Goal: Information Seeking & Learning: Find contact information

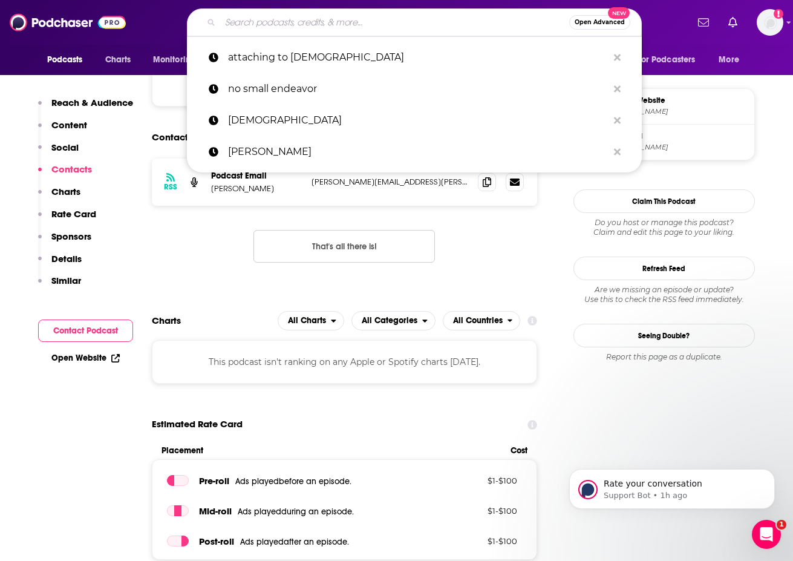
click at [335, 22] on input "Search podcasts, credits, & more..." at bounding box center [394, 22] width 349 height 19
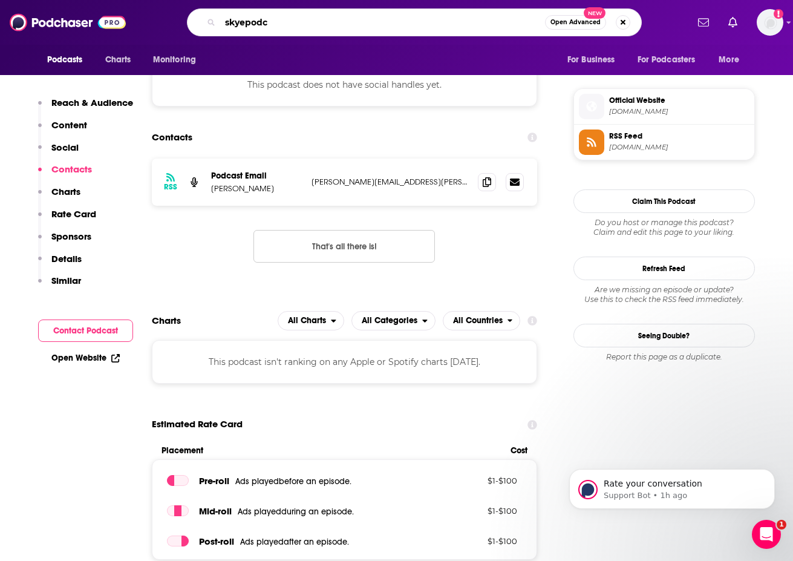
type input "skyepod"
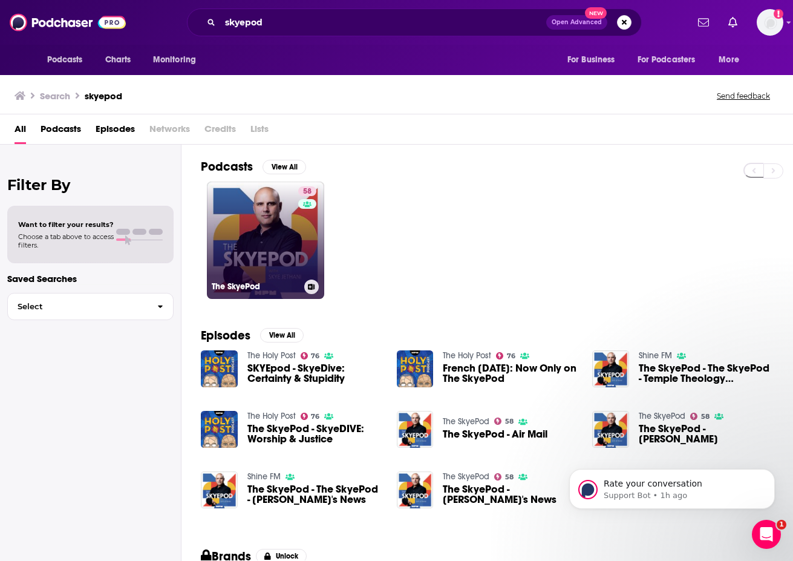
click at [295, 234] on link "58 The SkyePod" at bounding box center [265, 240] width 117 height 117
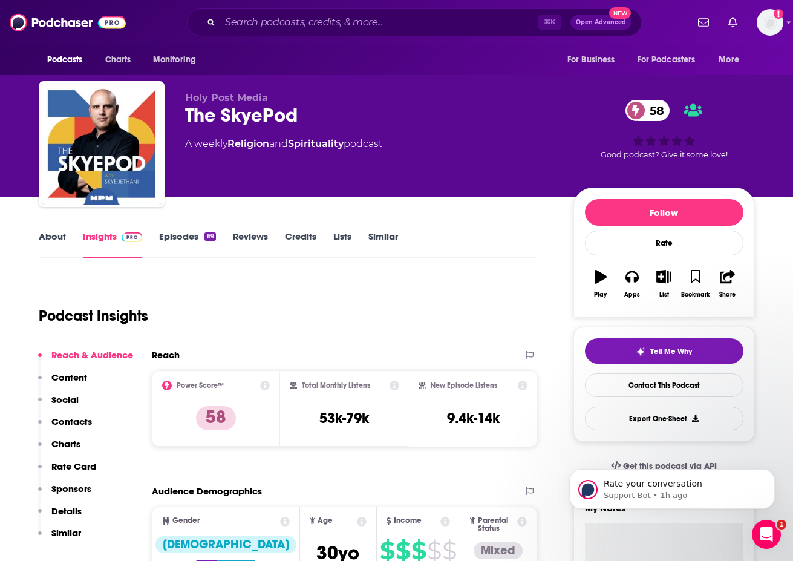
click at [186, 238] on link "Episodes 69" at bounding box center [187, 245] width 56 height 28
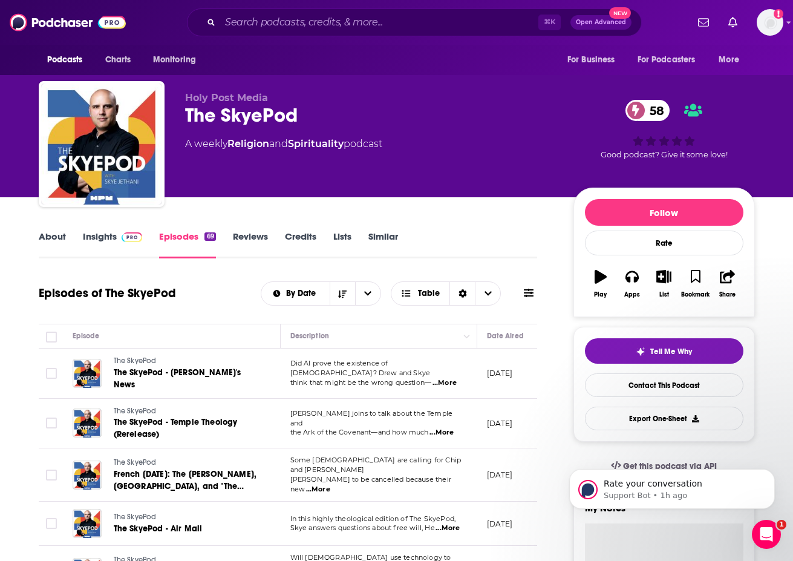
scroll to position [664, 0]
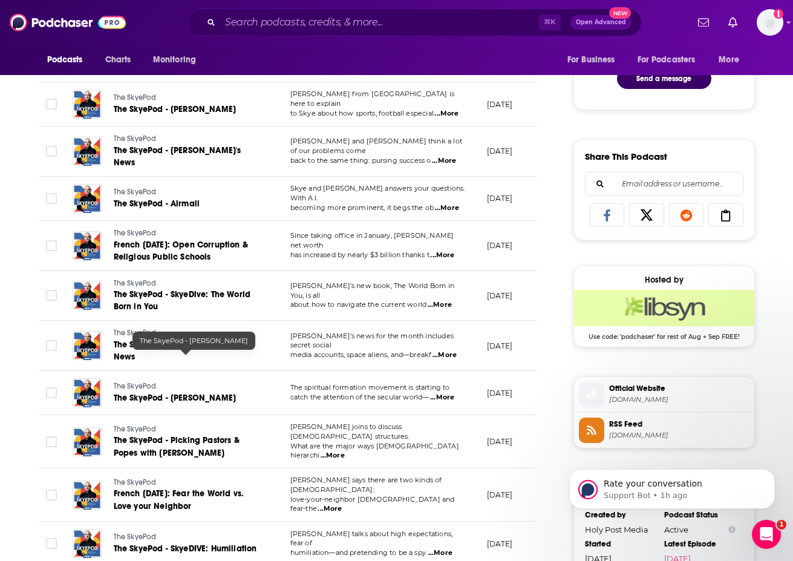
click at [185, 393] on span "The SkyePod - [PERSON_NAME]" at bounding box center [175, 398] width 123 height 10
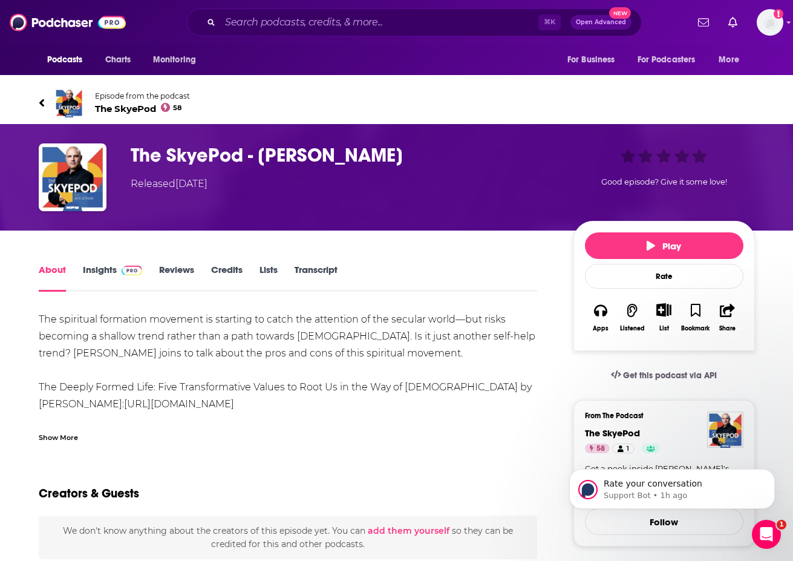
click at [96, 266] on link "Insights" at bounding box center [113, 278] width 60 height 28
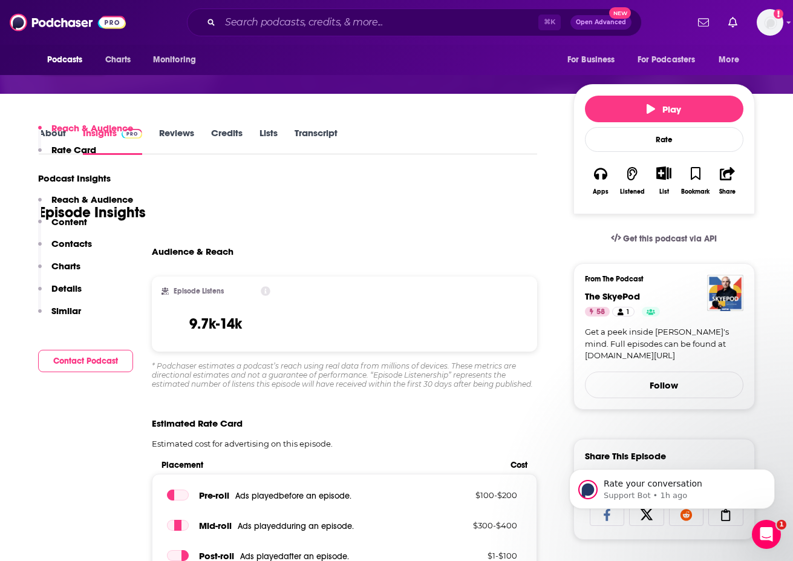
scroll to position [378, 0]
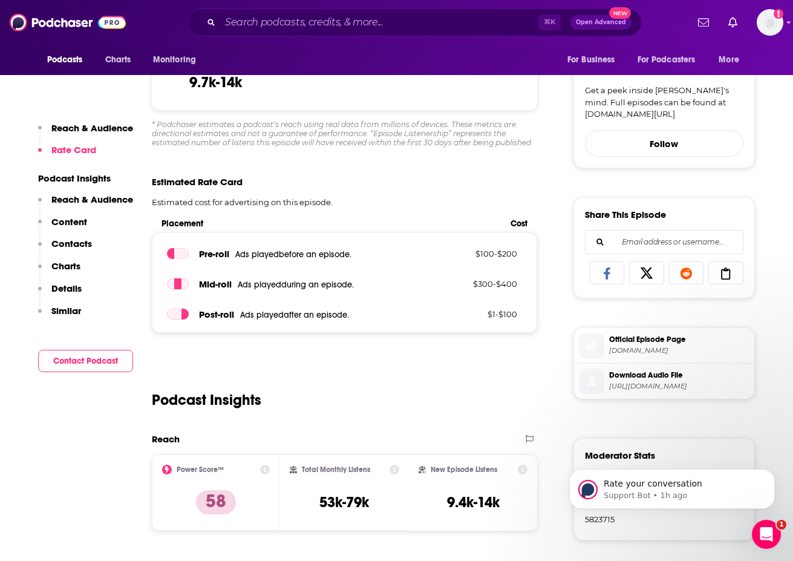
click at [308, 9] on div "⌘ K Open Advanced New" at bounding box center [414, 22] width 455 height 28
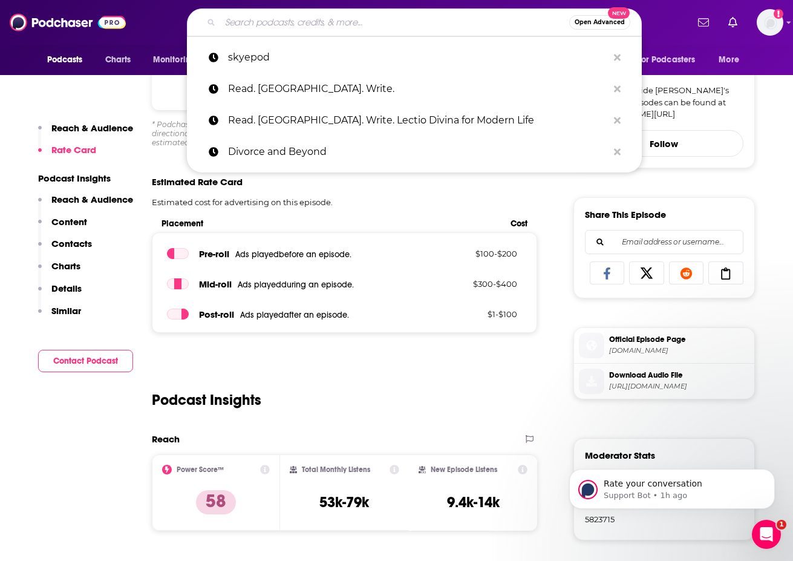
click at [264, 23] on input "Search podcasts, credits, & more..." at bounding box center [394, 22] width 349 height 19
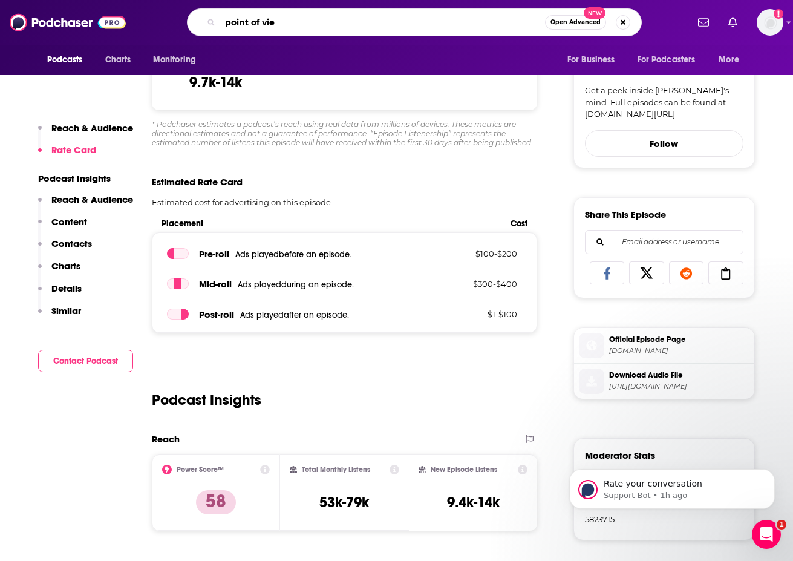
type input "point of view"
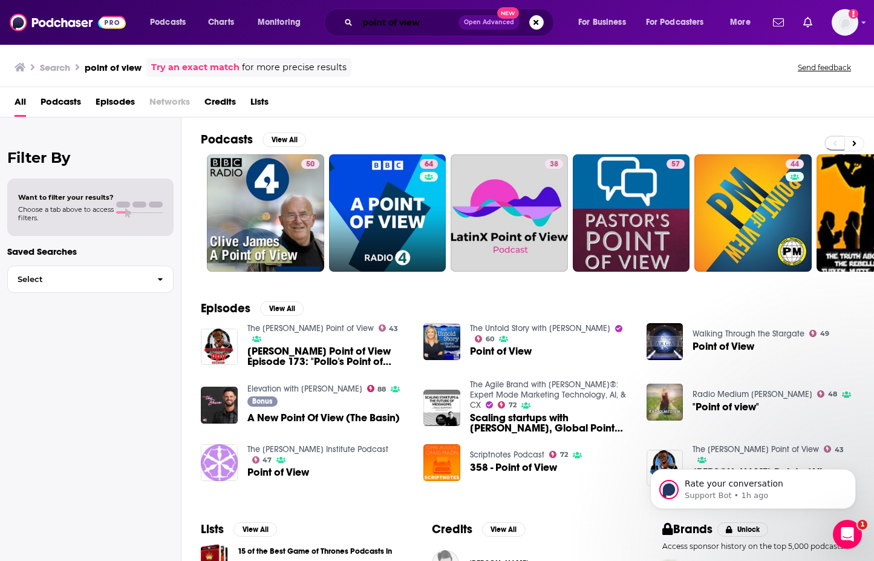
click at [413, 25] on input "point of view" at bounding box center [408, 22] width 101 height 19
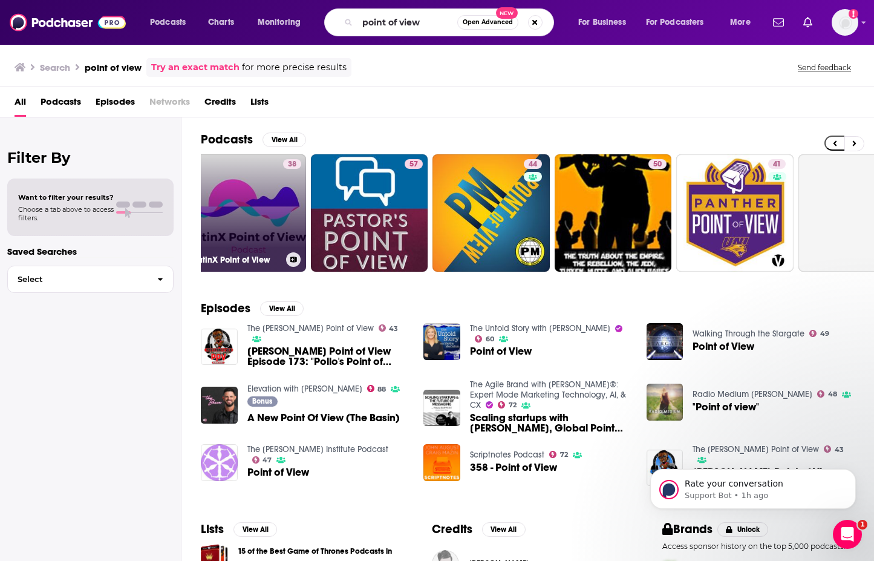
scroll to position [0, 438]
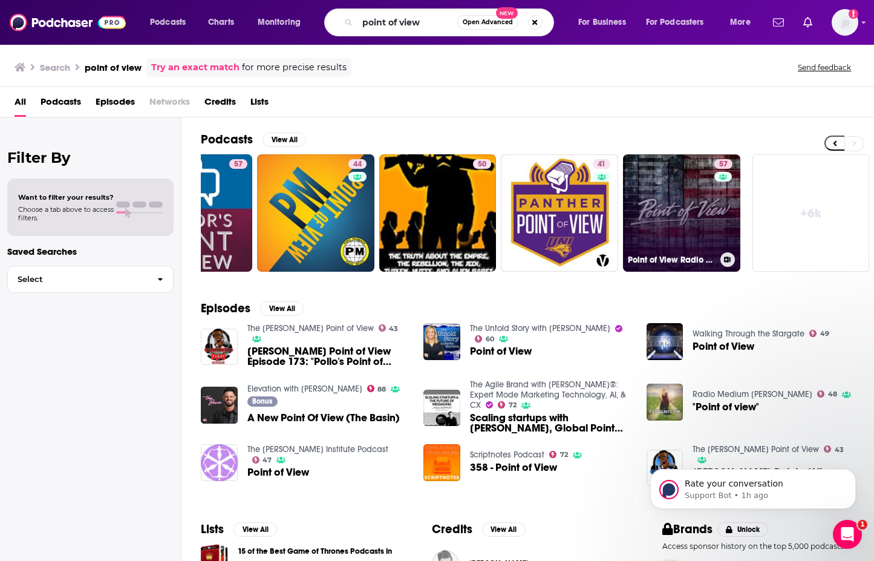
click at [678, 188] on link "57 Point of View Radio Talk Show" at bounding box center [681, 212] width 117 height 117
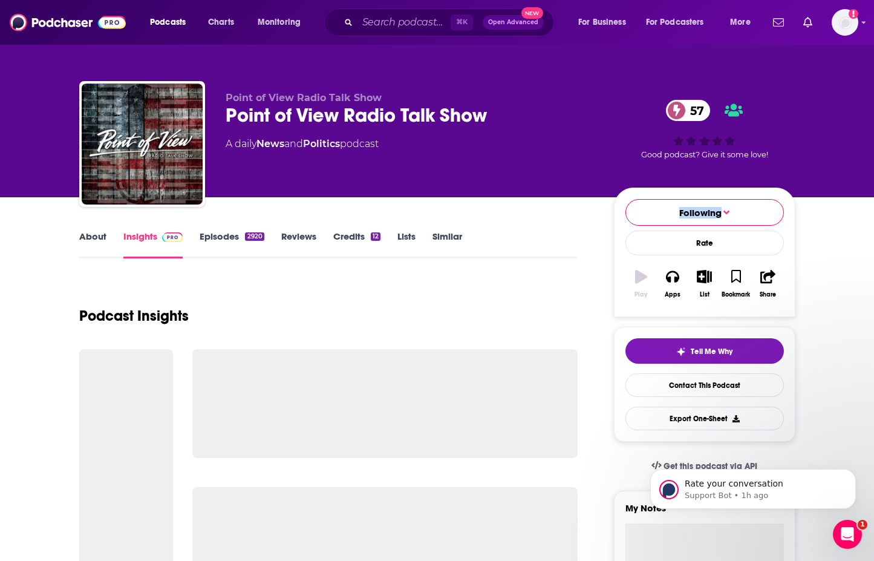
click at [678, 188] on div "Following Rate Play Apps List Bookmark Share" at bounding box center [705, 252] width 182 height 129
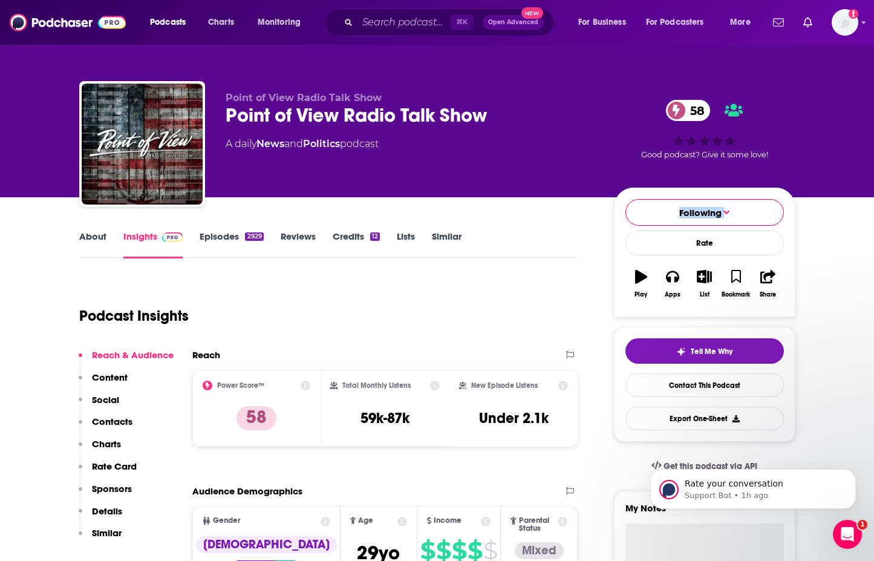
click at [211, 234] on link "Episodes 2929" at bounding box center [232, 245] width 64 height 28
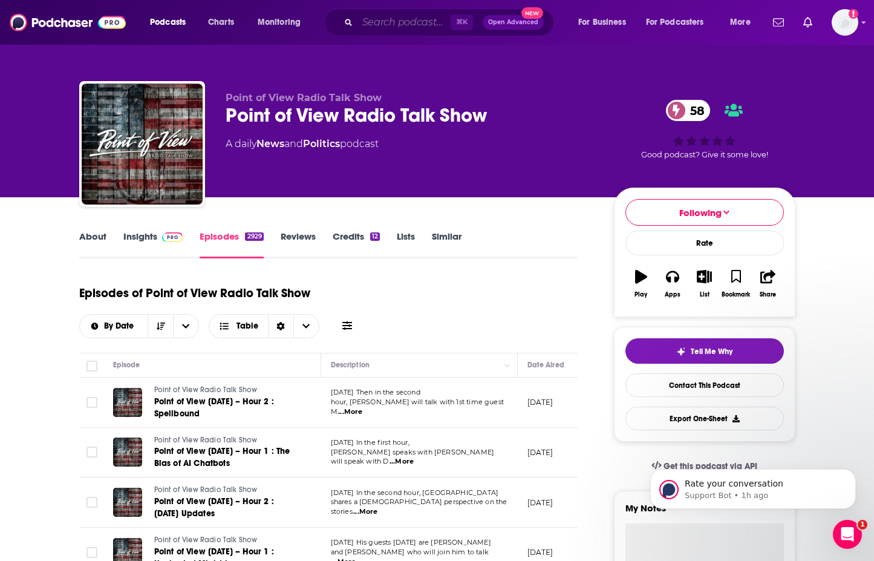
click at [395, 23] on input "Search podcasts, credits, & more..." at bounding box center [404, 22] width 93 height 19
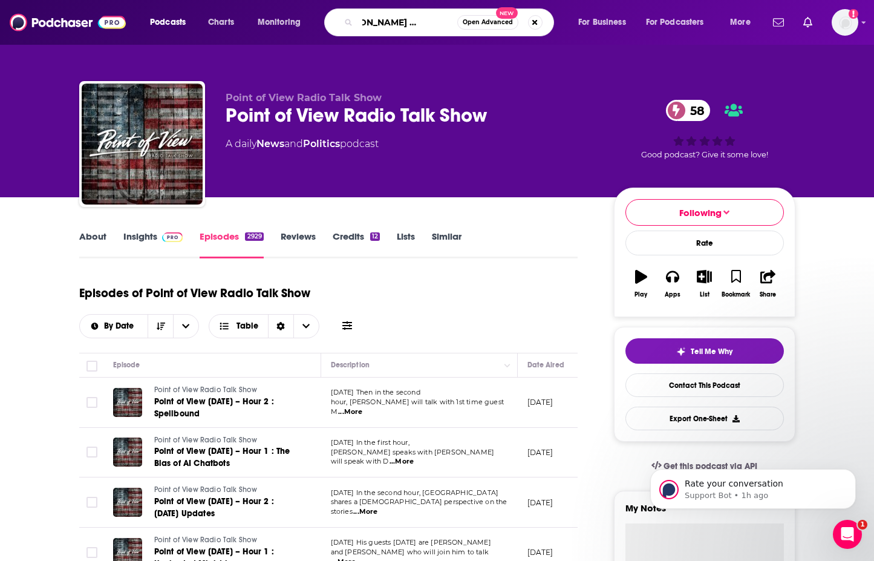
type input "[PERSON_NAME] point of view"
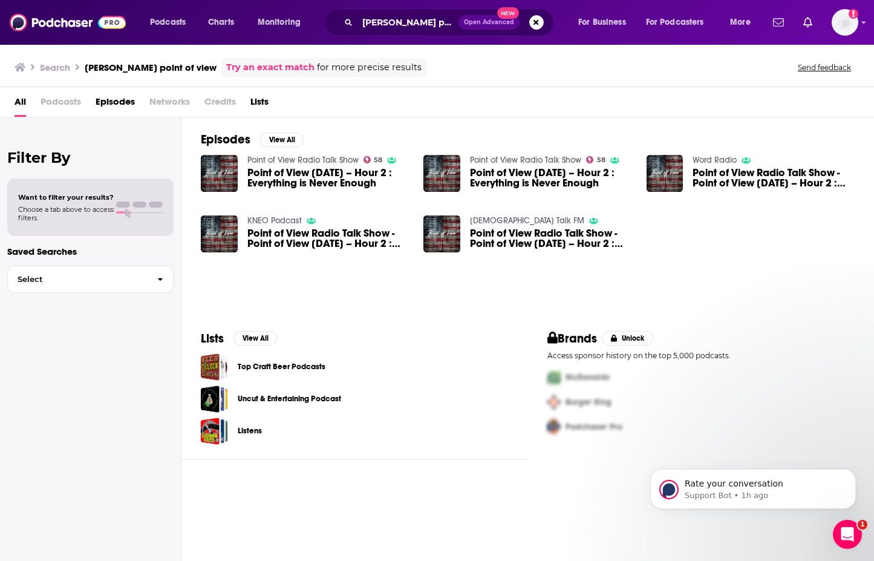
click at [295, 173] on span "Point of View [DATE] – Hour 2 : Everything is Never Enough" at bounding box center [328, 178] width 162 height 21
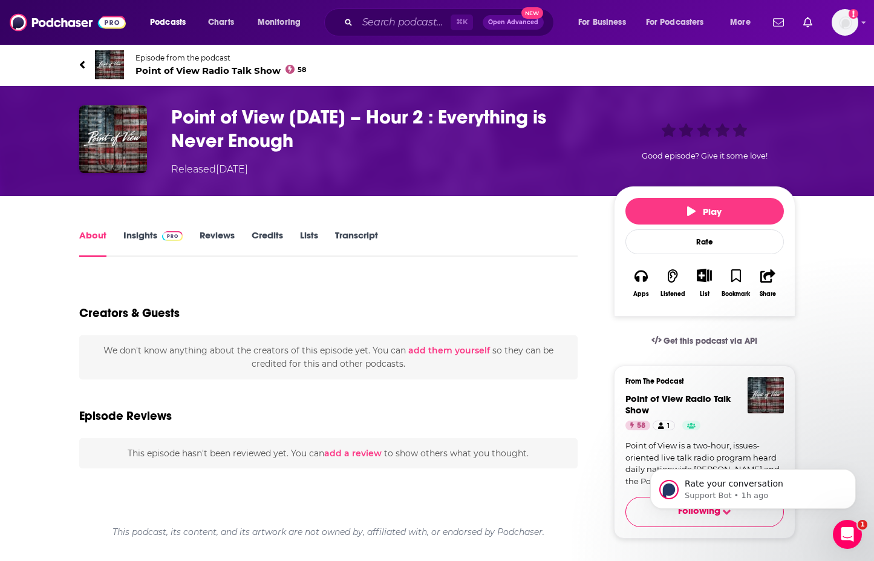
click at [142, 233] on link "Insights" at bounding box center [153, 243] width 60 height 28
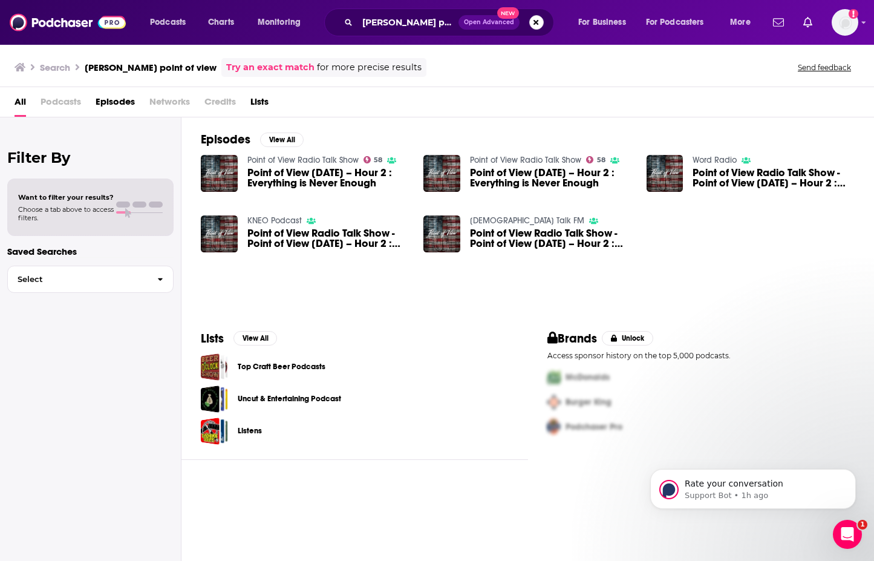
click at [532, 25] on button "Search podcasts, credits, & more..." at bounding box center [536, 22] width 15 height 15
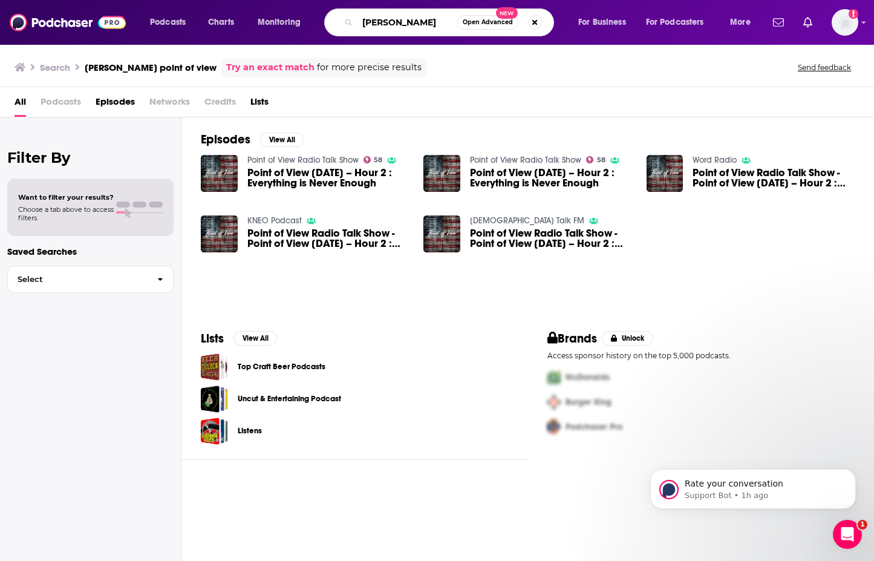
type input "[PERSON_NAME]"
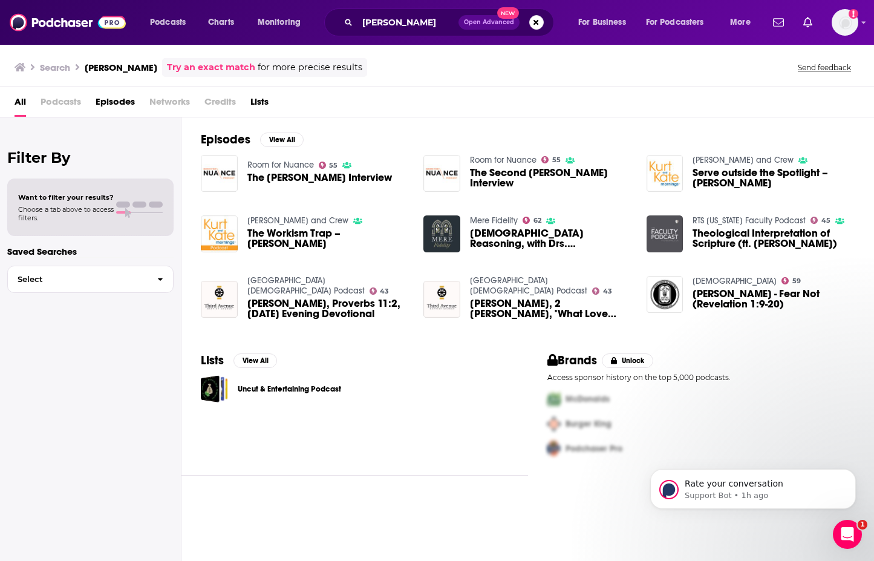
click at [270, 237] on span "The Workism Trap – [PERSON_NAME]" at bounding box center [328, 238] width 162 height 21
click at [535, 24] on button "Search podcasts, credits, & more..." at bounding box center [536, 22] width 15 height 15
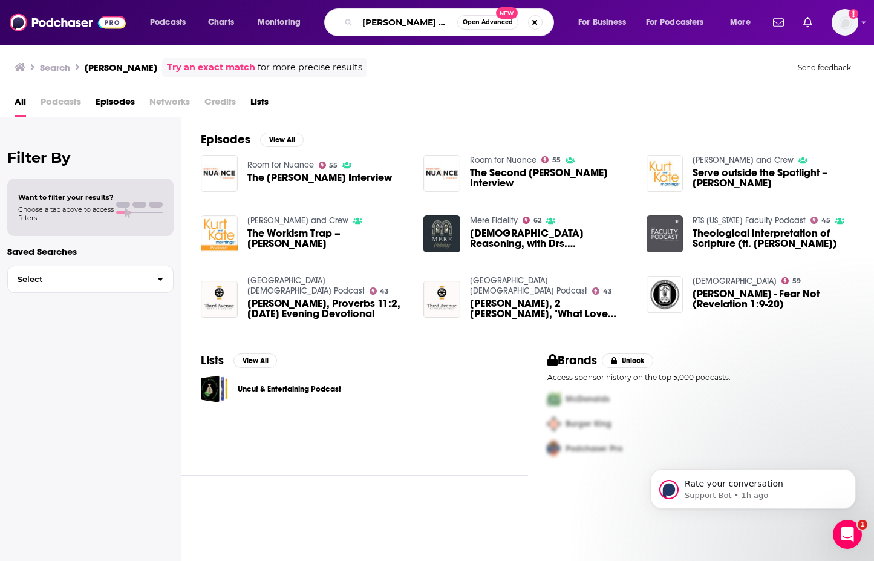
type input "[PERSON_NAME] and crew"
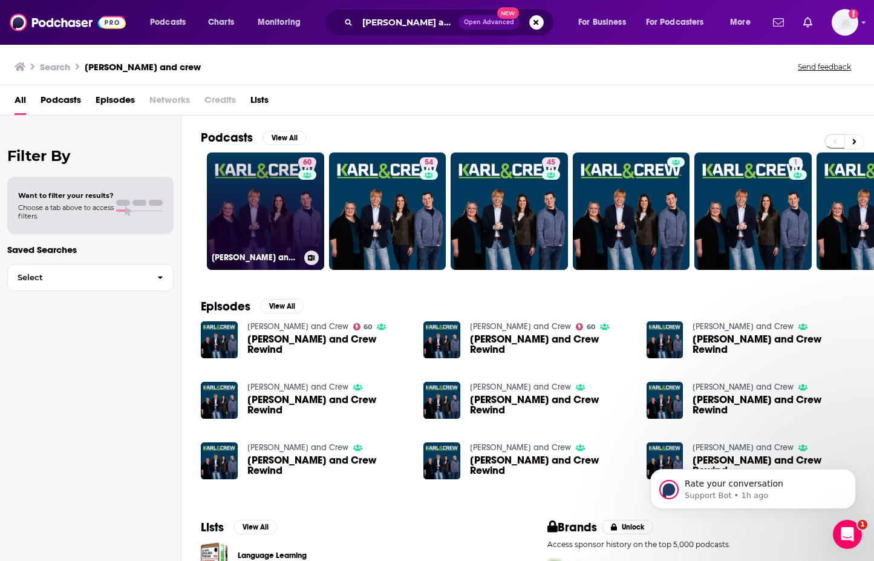
click at [283, 224] on link "60 [PERSON_NAME] and Crew" at bounding box center [265, 210] width 117 height 117
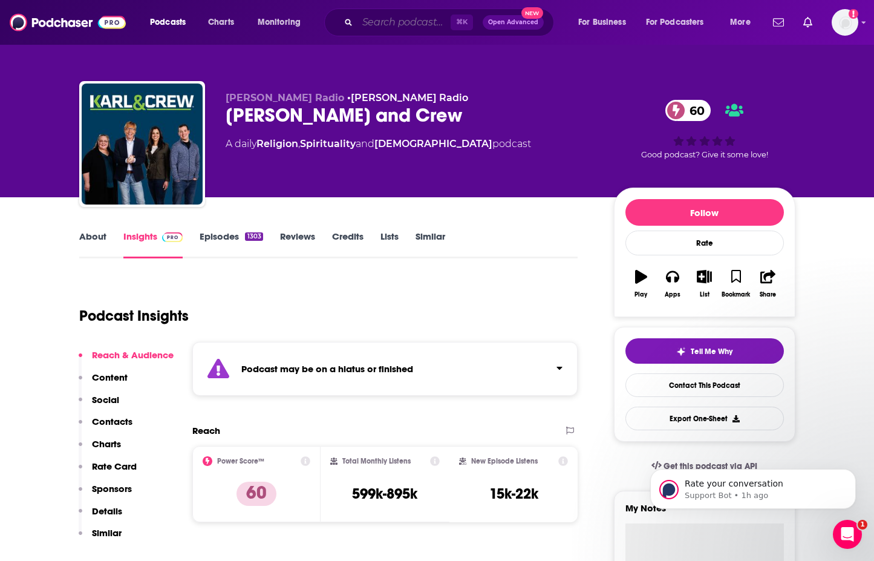
click at [401, 20] on input "Search podcasts, credits, & more..." at bounding box center [404, 22] width 93 height 19
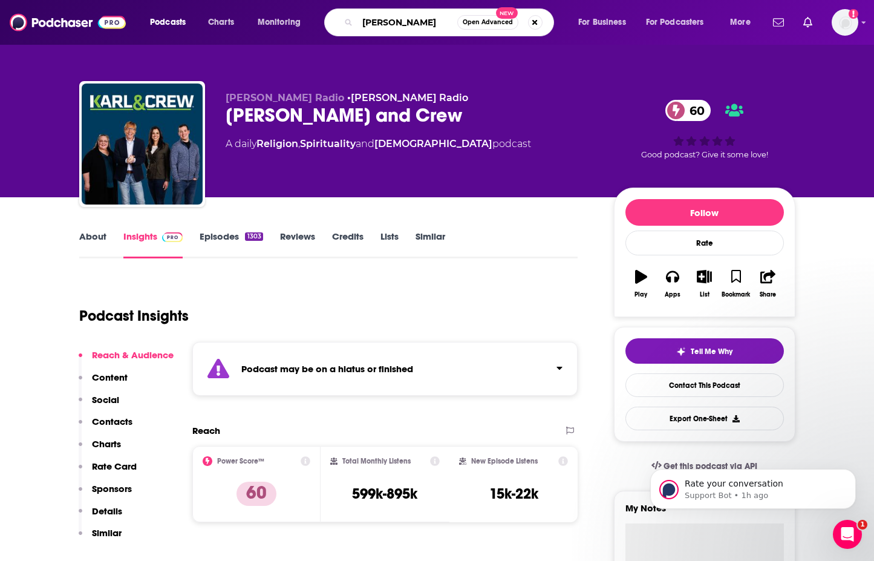
type input "[PERSON_NAME]"
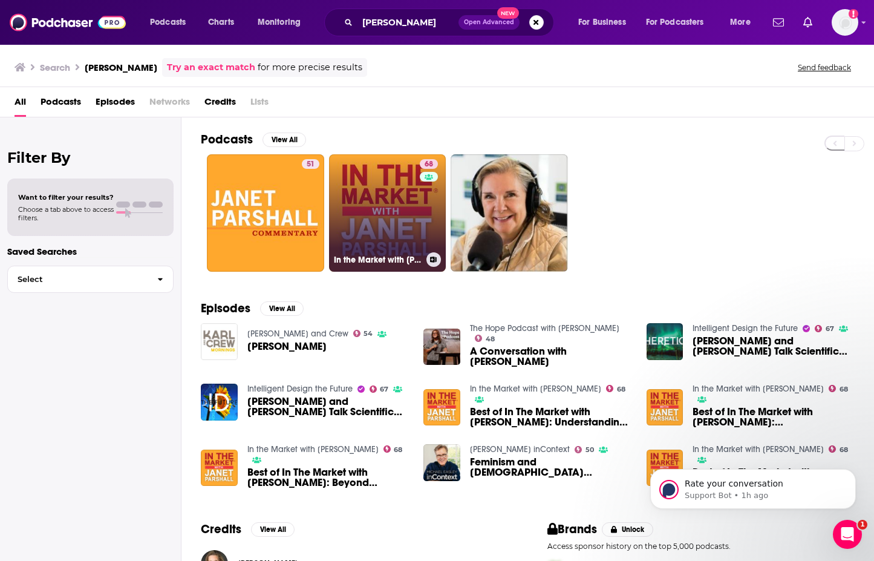
click at [389, 206] on link "68 In the Market with [PERSON_NAME]" at bounding box center [387, 212] width 117 height 117
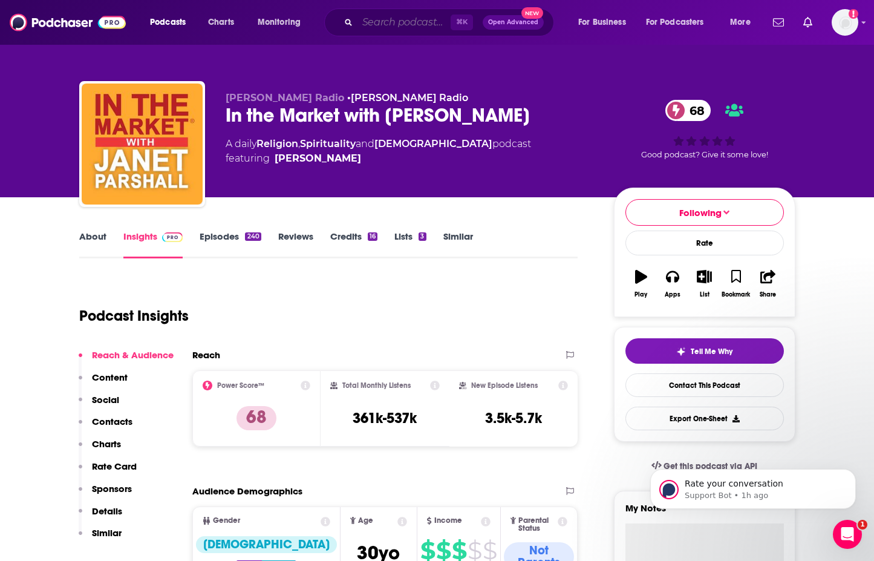
click at [399, 26] on input "Search podcasts, credits, & more..." at bounding box center [404, 22] width 93 height 19
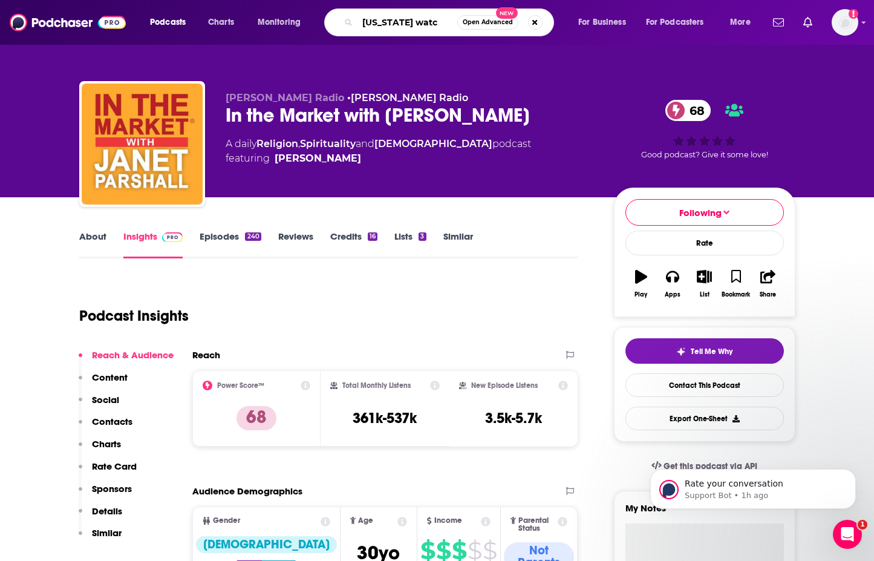
type input "[US_STATE] watch"
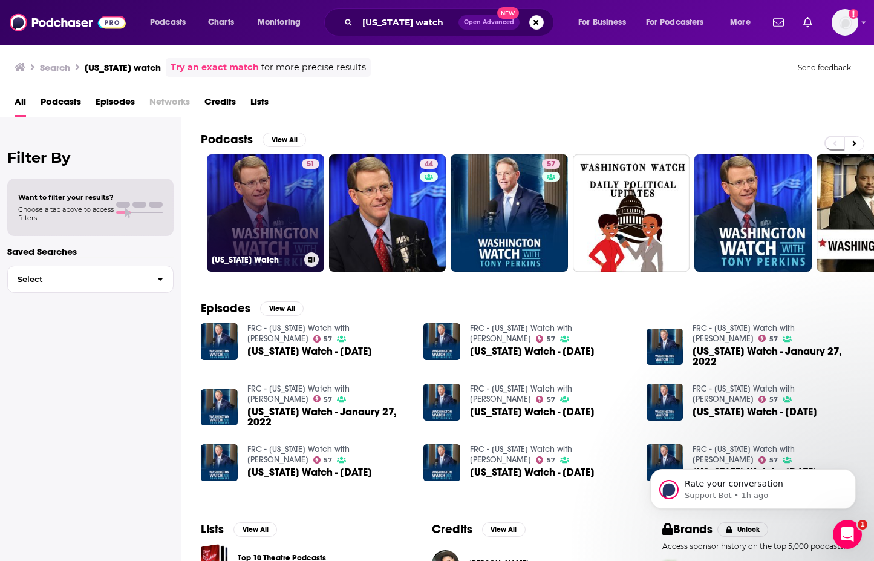
click at [278, 217] on link "51 [US_STATE] Watch" at bounding box center [265, 212] width 117 height 117
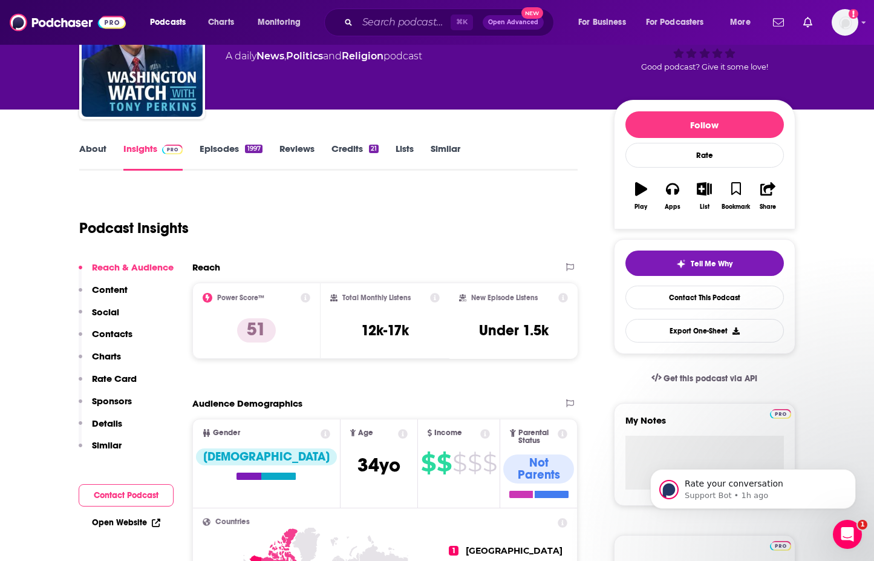
scroll to position [47, 0]
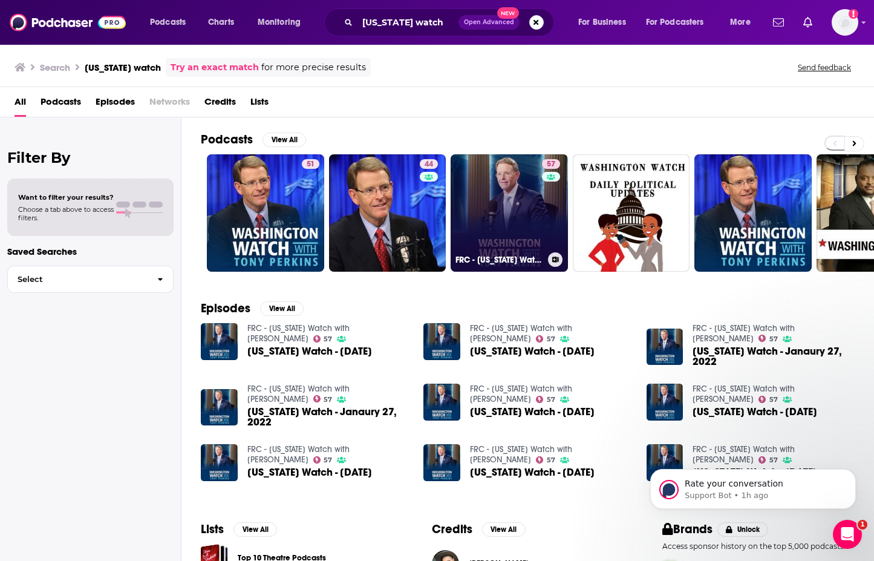
click at [485, 199] on link "57 FRC - [US_STATE] Watch with [PERSON_NAME]" at bounding box center [509, 212] width 117 height 117
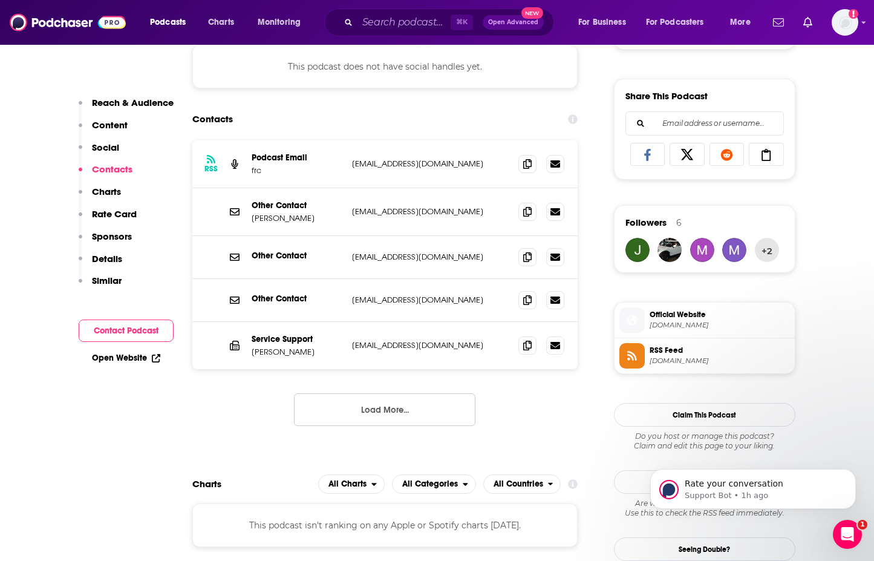
scroll to position [761, 0]
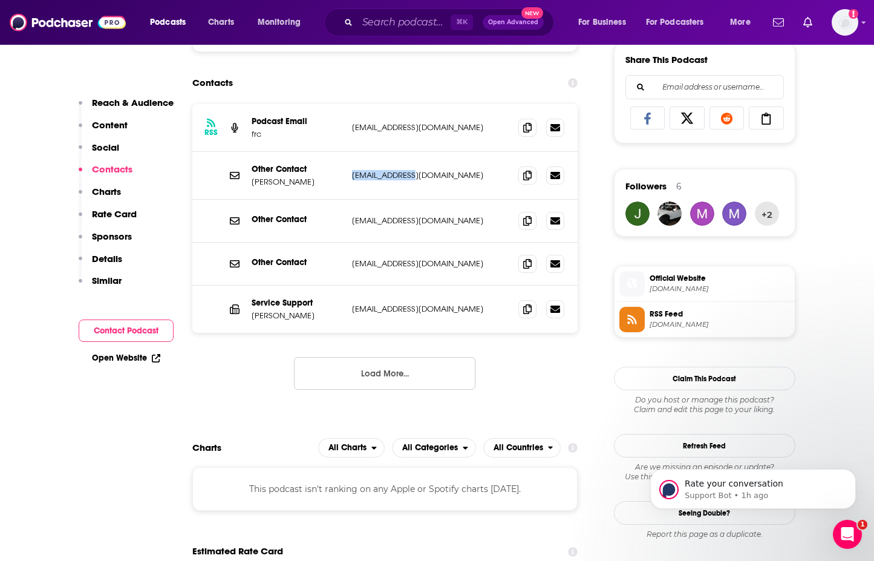
drag, startPoint x: 415, startPoint y: 180, endPoint x: 352, endPoint y: 181, distance: 62.9
click at [352, 180] on p "[EMAIL_ADDRESS][DOMAIN_NAME]" at bounding box center [430, 175] width 157 height 10
copy p "[EMAIL_ADDRESS][DOMAIN_NAME]"
click at [388, 25] on input "Search podcasts, credits, & more..." at bounding box center [404, 22] width 93 height 19
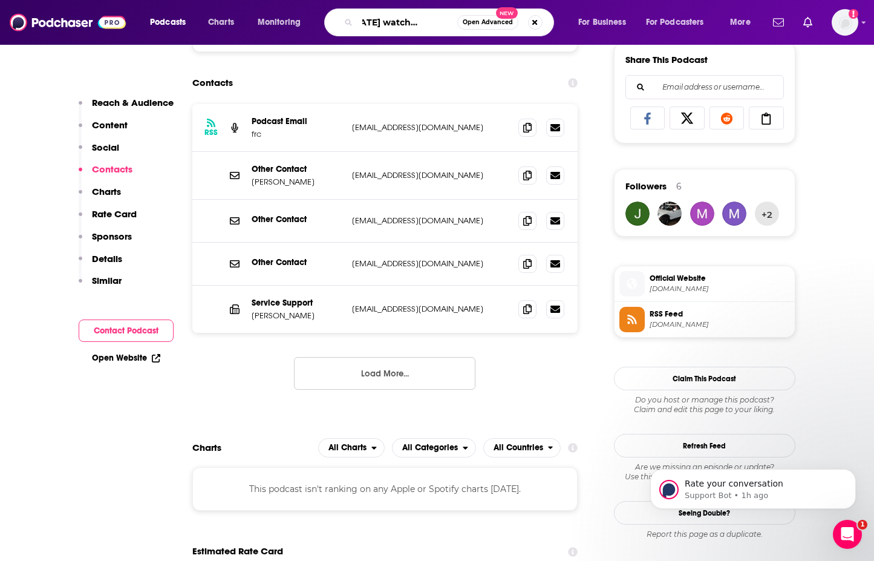
type input "[US_STATE] watch [PERSON_NAME]"
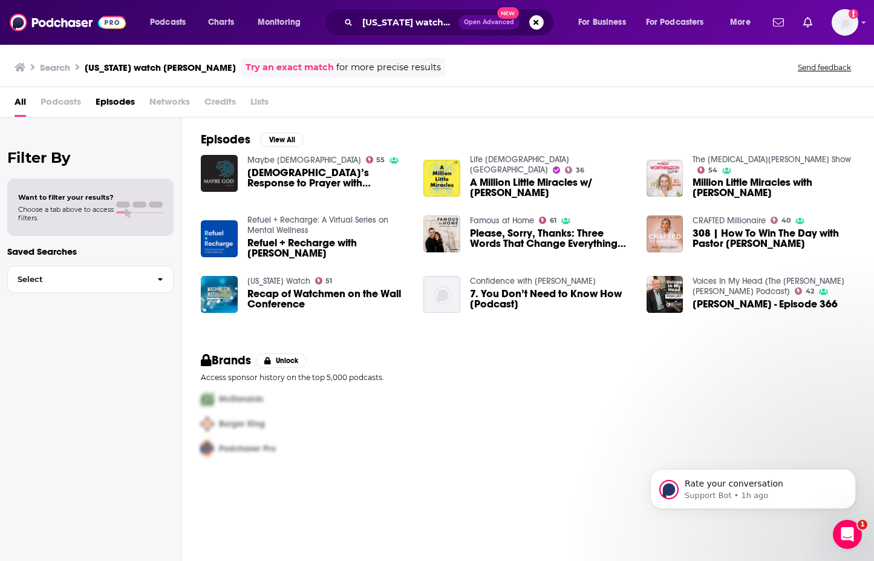
click at [270, 298] on span "Recap of Watchmen on the Wall Conference" at bounding box center [328, 299] width 162 height 21
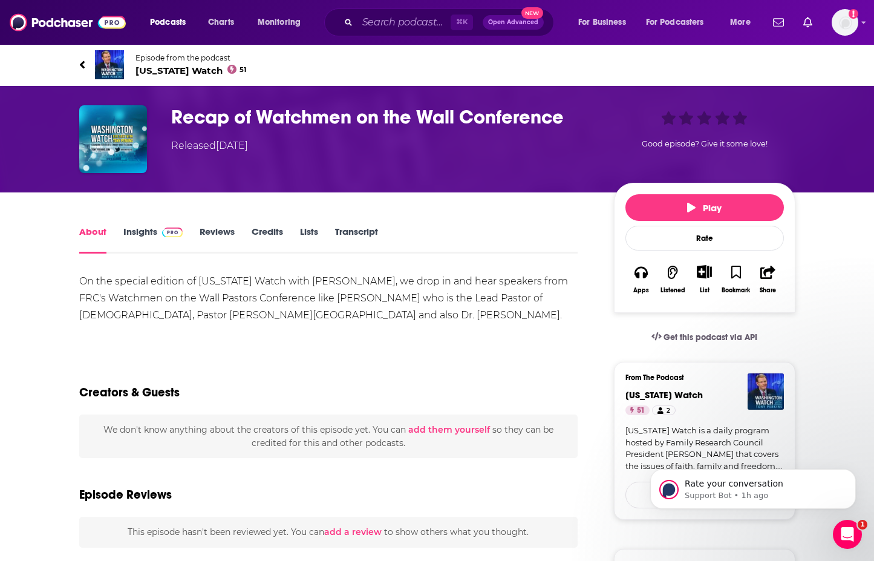
click at [139, 232] on link "Insights" at bounding box center [153, 240] width 60 height 28
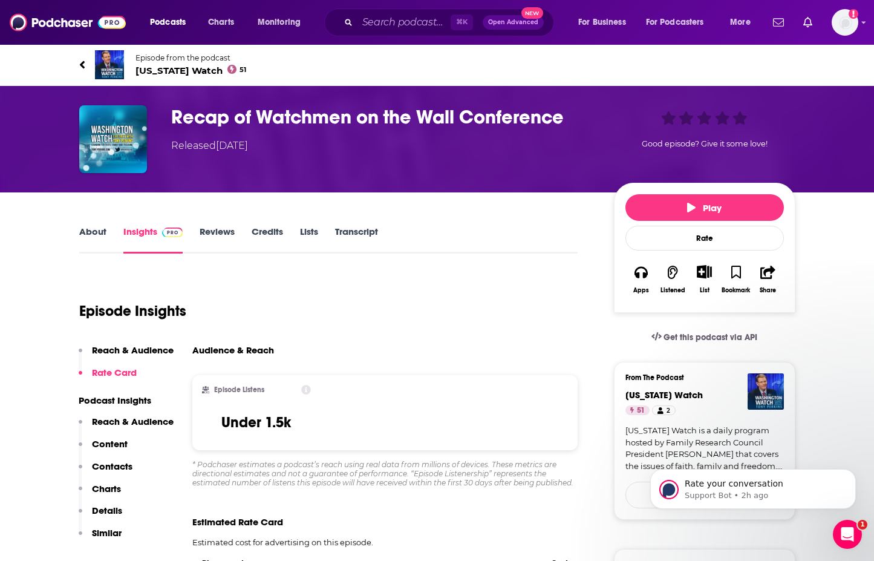
click at [94, 233] on link "About" at bounding box center [92, 240] width 27 height 28
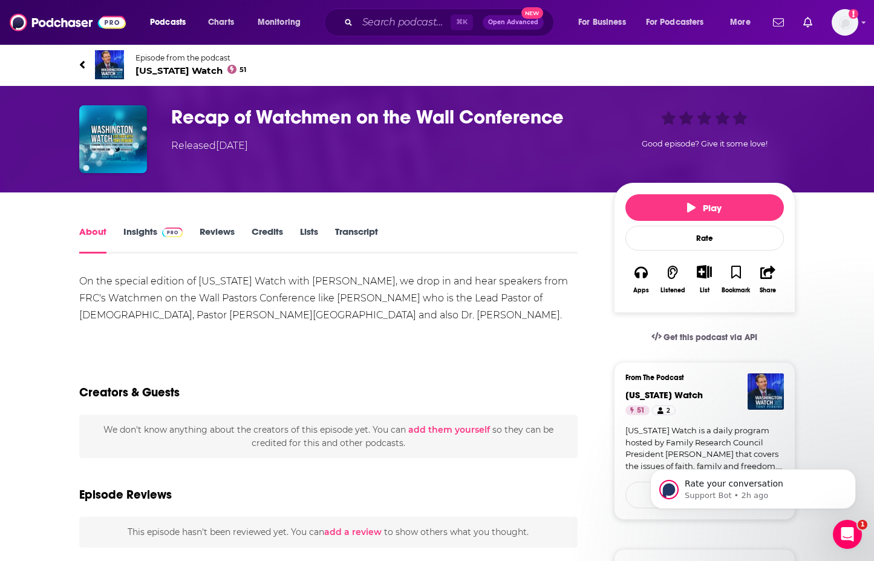
click at [180, 71] on span "[US_STATE] Watch 51" at bounding box center [191, 70] width 111 height 11
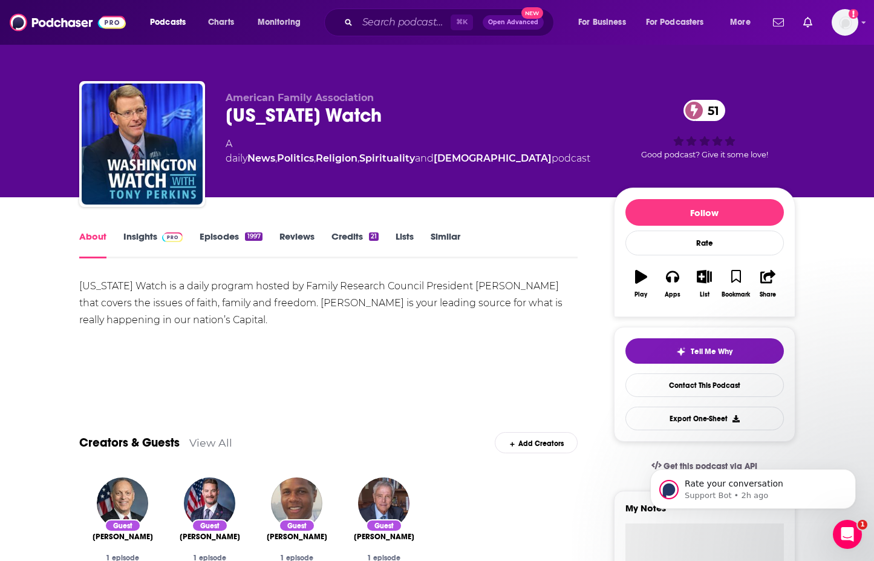
click at [143, 239] on link "Insights" at bounding box center [153, 245] width 60 height 28
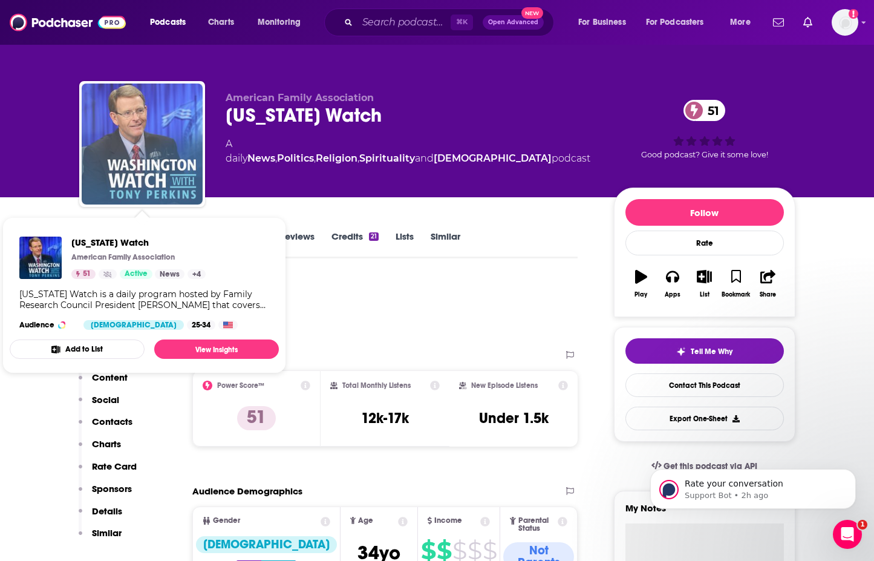
click at [177, 126] on img "Washington Watch" at bounding box center [142, 143] width 121 height 121
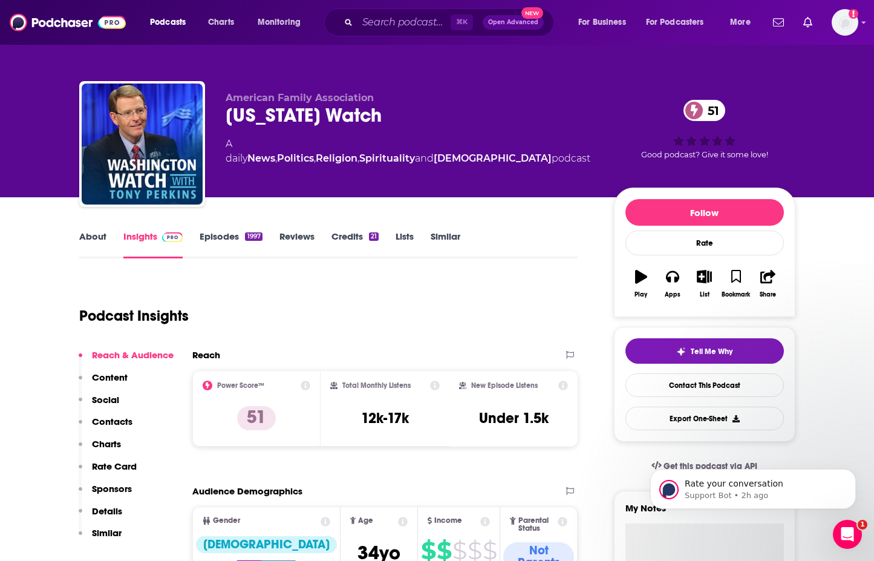
click at [83, 235] on link "About" at bounding box center [92, 245] width 27 height 28
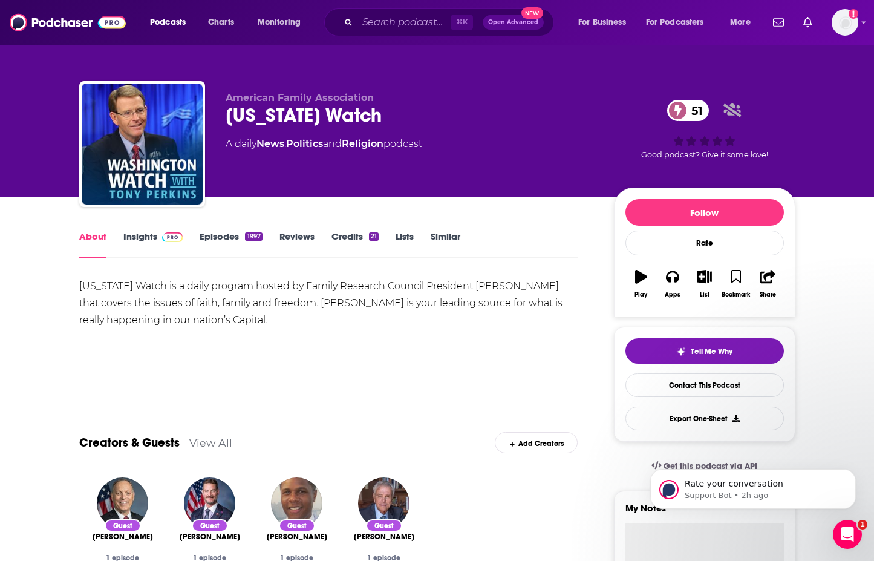
click at [136, 241] on link "Insights" at bounding box center [153, 245] width 60 height 28
